Goal: Task Accomplishment & Management: Complete application form

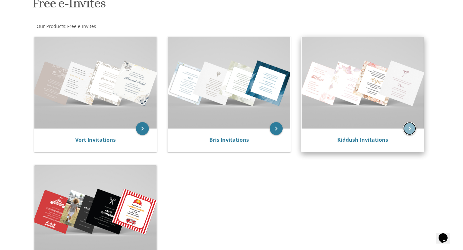
click at [412, 129] on icon "keyboard_arrow_right" at bounding box center [410, 128] width 13 height 13
click at [370, 139] on link "Kiddush Invitations" at bounding box center [363, 139] width 51 height 7
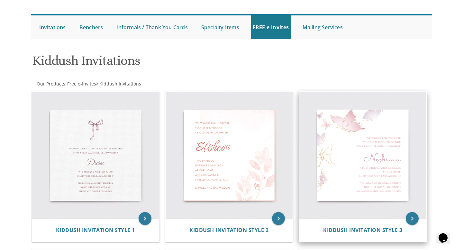
scroll to position [74, 0]
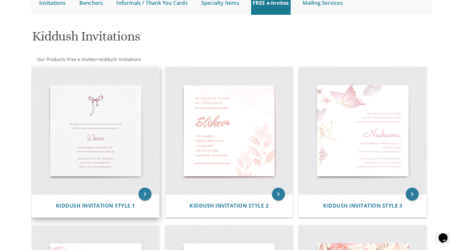
click at [105, 132] on img at bounding box center [95, 130] width 127 height 127
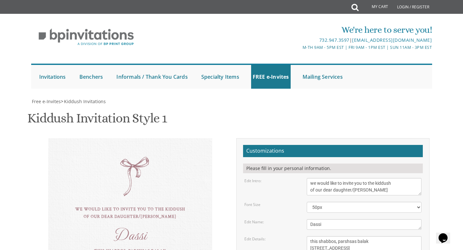
scroll to position [89, 0]
drag, startPoint x: 334, startPoint y: 102, endPoint x: 354, endPoint y: 104, distance: 20.4
click at [354, 178] on textarea "we would like to invite you to the kiddush of our dear daughter/grandaughter" at bounding box center [364, 186] width 115 height 17
click at [365, 178] on textarea "we would like to invite you to the kiddush of our dear daughter/grandaughter" at bounding box center [364, 186] width 115 height 17
type textarea "we would like to invite you to the kiddush of our dear grandaughters"
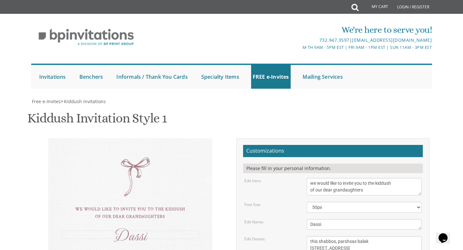
drag, startPoint x: 327, startPoint y: 136, endPoint x: 292, endPoint y: 130, distance: 35.6
click at [293, 220] on div "Edit Name: Dassi" at bounding box center [333, 225] width 187 height 11
type textarea "Tzipora and Shayna"
click at [347, 178] on textarea "we would like to invite you to the kiddush of our dear daughter/grandaughter" at bounding box center [364, 186] width 115 height 17
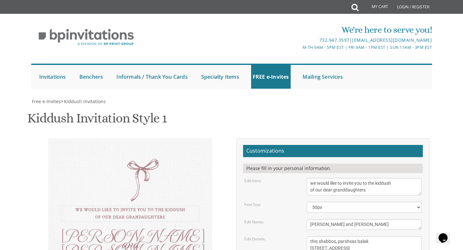
type textarea "we would like to invite you to the kiddush of our dear granddaughters"
click at [363, 220] on textarea "Dassi" at bounding box center [364, 225] width 115 height 11
drag, startPoint x: 340, startPoint y: 152, endPoint x: 380, endPoint y: 153, distance: 39.9
click at [380, 237] on textarea "this shabbos, parshsas balak 8 sunny brook road, Jackson, NJ" at bounding box center [364, 245] width 115 height 17
drag, startPoint x: 380, startPoint y: 158, endPoint x: 382, endPoint y: 162, distance: 4.4
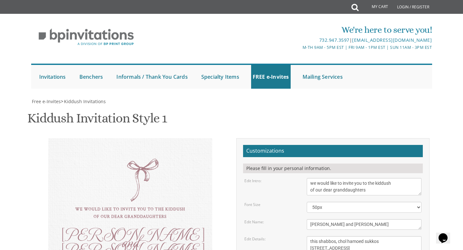
click at [382, 237] on textarea "this shabbos, parshsas balak 8 sunny brook road, Jackson, NJ" at bounding box center [364, 245] width 115 height 17
type textarea "this shabbos, chol hamoed sukkos East boca kehilla"
drag, startPoint x: 310, startPoint y: 177, endPoint x: 366, endPoint y: 194, distance: 59.3
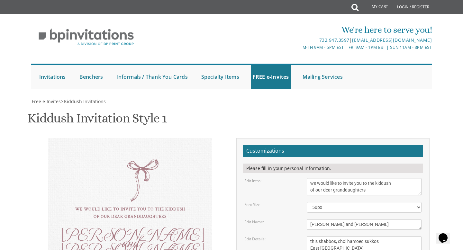
type textarea "Shimon and Nechama Feder"
click at [186, 219] on div "we would like to invite you to the kiddush of our dear granddaughters Tzipora a…" at bounding box center [232, 245] width 406 height 214
click at [168, 231] on div "Tzipora and Shayna" at bounding box center [130, 242] width 138 height 23
click at [237, 205] on div "Customizations Please fill in your personal information. Edit Intro: we would l…" at bounding box center [333, 245] width 193 height 214
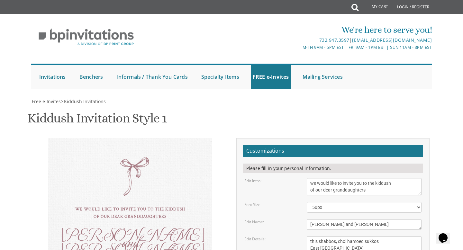
click at [237, 205] on div "Customizations Please fill in your personal information. Edit Intro: we would l…" at bounding box center [333, 245] width 193 height 214
drag, startPoint x: 371, startPoint y: 44, endPoint x: 307, endPoint y: 35, distance: 64.7
click at [307, 145] on form "Customizations Please fill in your personal information. Edit Intro: we would l…" at bounding box center [333, 243] width 180 height 196
type textarea "please join us at the kiddush of our dear granddaughters"
click at [172, 188] on div "please join us at the kiddush of our dear granddaughters Tzipora and Shayna thi…" at bounding box center [232, 245] width 406 height 214
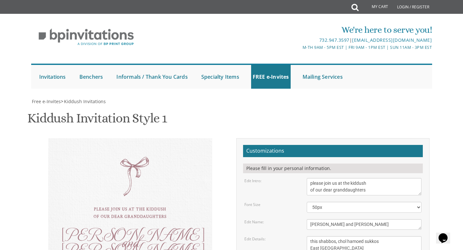
scroll to position [114, 0]
